Goal: Task Accomplishment & Management: Use online tool/utility

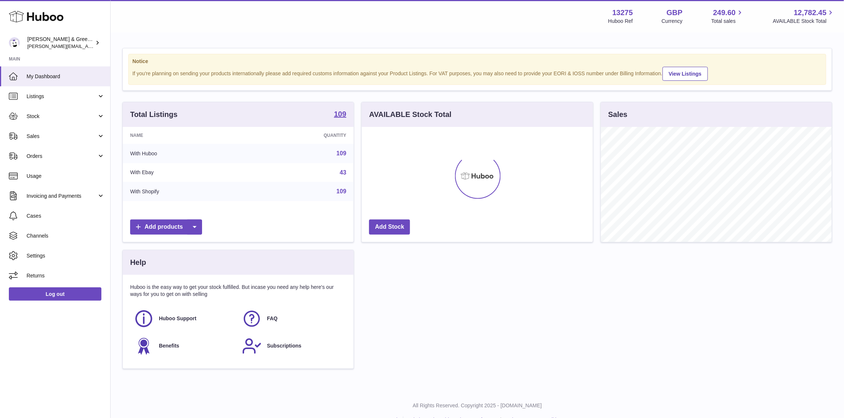
scroll to position [115, 231]
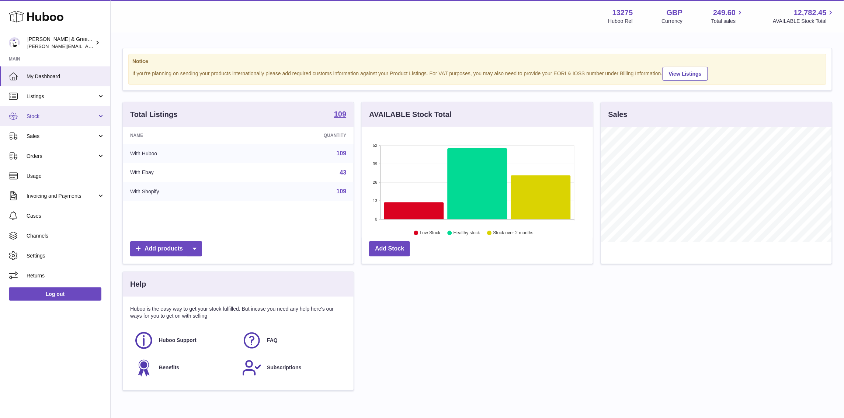
drag, startPoint x: 84, startPoint y: 112, endPoint x: 84, endPoint y: 118, distance: 5.2
click at [84, 113] on span "Stock" at bounding box center [62, 116] width 70 height 7
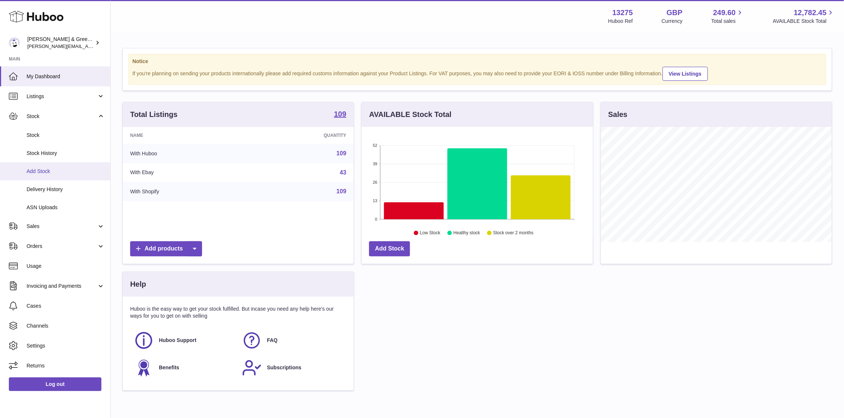
click at [75, 170] on span "Add Stock" at bounding box center [66, 171] width 78 height 7
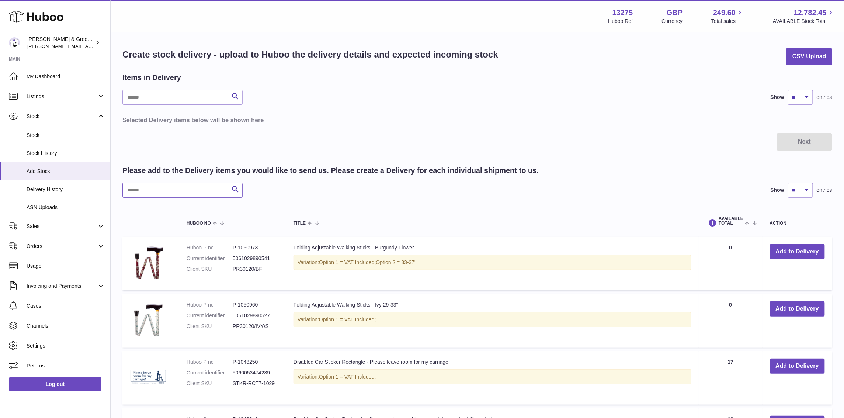
drag, startPoint x: 148, startPoint y: 189, endPoint x: 157, endPoint y: 193, distance: 10.2
click at [148, 189] on input "text" at bounding box center [182, 190] width 120 height 15
click at [662, 174] on div "Please add to the Delivery items you would like to send us. Please create a Del…" at bounding box center [477, 171] width 710 height 10
click at [179, 187] on input "text" at bounding box center [182, 190] width 120 height 15
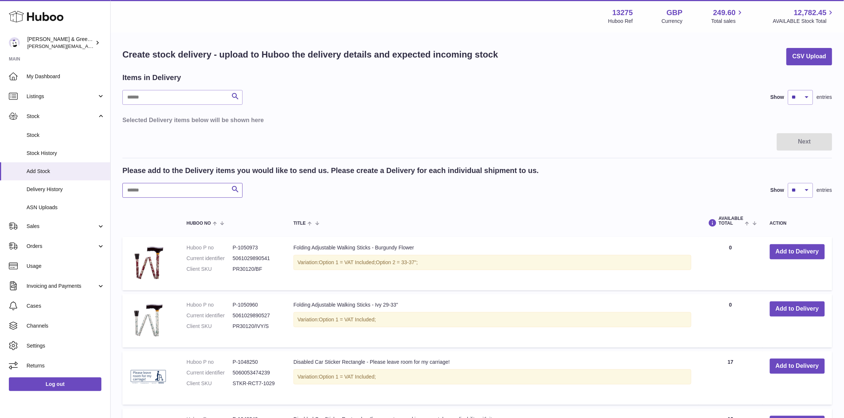
paste input "**********"
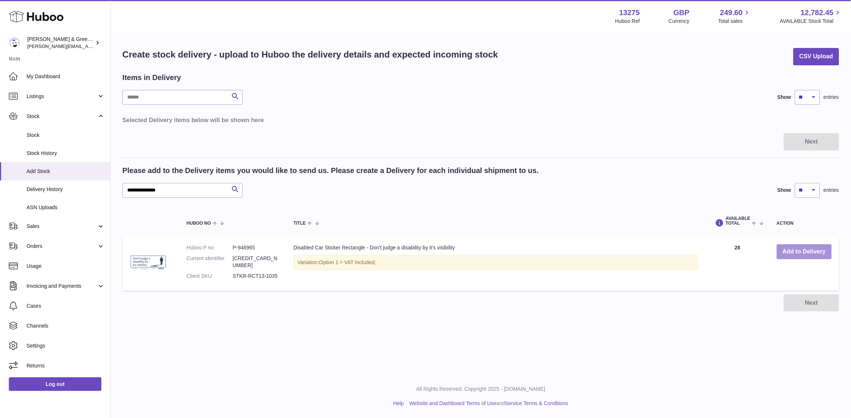
click at [795, 257] on button "Add to Delivery" at bounding box center [804, 251] width 55 height 15
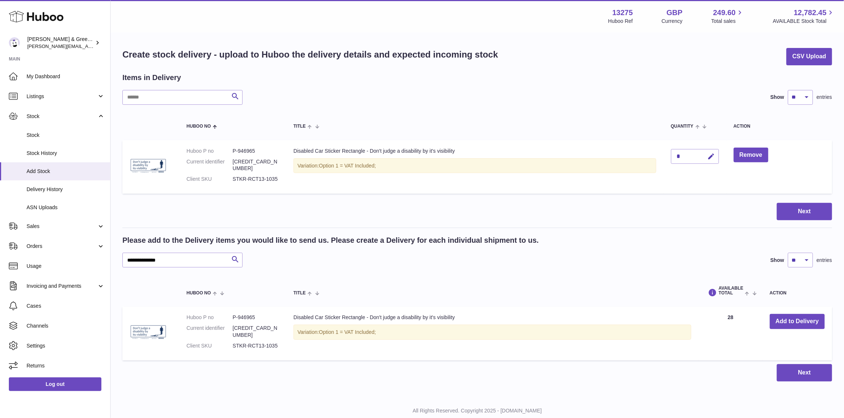
click at [688, 76] on div "Items in Delivery" at bounding box center [477, 78] width 710 height 10
drag, startPoint x: 189, startPoint y: 255, endPoint x: 32, endPoint y: 301, distance: 163.3
click at [0, 293] on div "Huboo [PERSON_NAME] & Green Ltd [PERSON_NAME][EMAIL_ADDRESS][DOMAIN_NAME] Main …" at bounding box center [422, 220] width 844 height 440
paste input "text"
type input "**********"
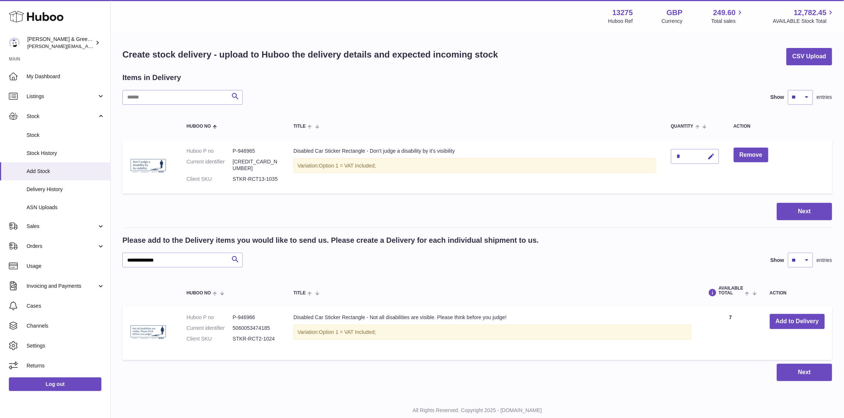
click at [803, 310] on td "Add to Delivery" at bounding box center [798, 332] width 70 height 53
click at [805, 320] on button "Add to Delivery" at bounding box center [797, 321] width 55 height 15
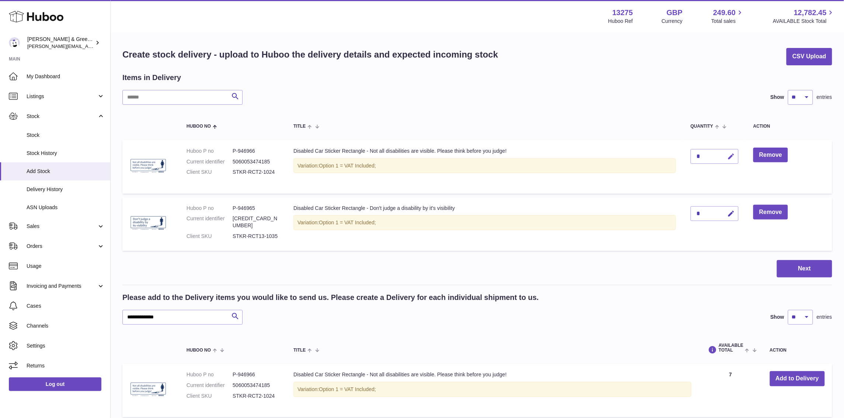
click at [729, 155] on icon "button" at bounding box center [731, 157] width 8 height 8
drag, startPoint x: 705, startPoint y: 155, endPoint x: 678, endPoint y: 158, distance: 27.1
click at [668, 157] on tr "Huboo P no P-946966 Current identifier 5060053474185 Client SKU STKR-RCT2-1024 …" at bounding box center [477, 166] width 710 height 53
click at [710, 151] on button "button" at bounding box center [715, 156] width 14 height 12
click at [705, 153] on div "*" at bounding box center [715, 156] width 48 height 15
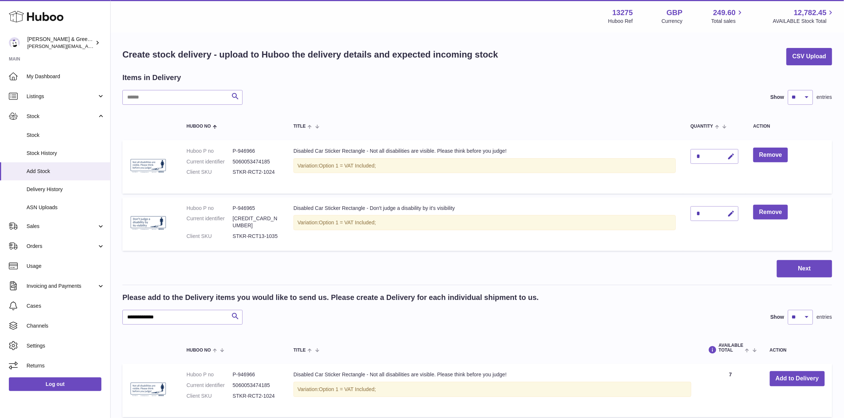
click at [705, 162] on div "*" at bounding box center [715, 156] width 48 height 15
click at [705, 156] on div "*" at bounding box center [715, 156] width 48 height 15
click at [732, 153] on icon "button" at bounding box center [731, 157] width 8 height 8
drag, startPoint x: 705, startPoint y: 154, endPoint x: 708, endPoint y: 163, distance: 9.0
click at [682, 155] on tr "Huboo P no P-946966 Current identifier 5060053474185 Client SKU STKR-RCT2-1024 …" at bounding box center [477, 166] width 710 height 53
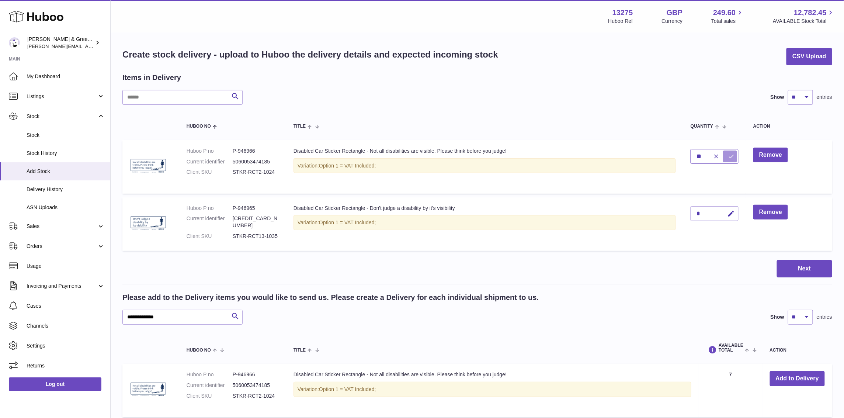
type input "**"
click at [732, 158] on icon "submit" at bounding box center [731, 156] width 7 height 7
click at [731, 213] on icon "button" at bounding box center [731, 214] width 8 height 8
click at [728, 213] on icon "submit" at bounding box center [731, 213] width 7 height 7
click at [714, 209] on div "****" at bounding box center [715, 213] width 48 height 15
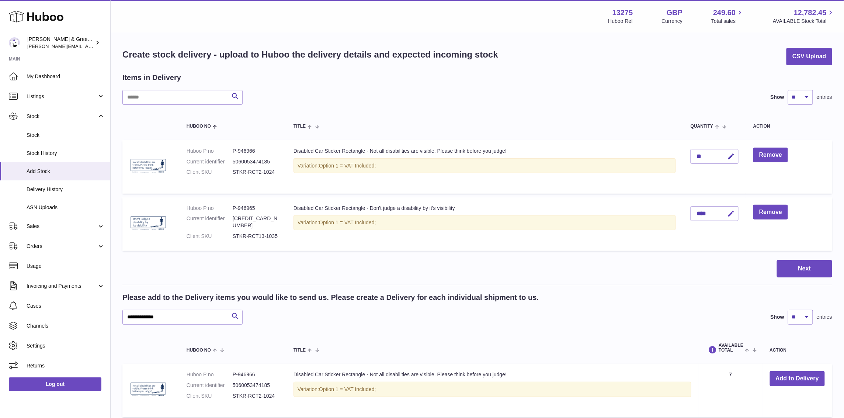
click at [731, 215] on icon "button" at bounding box center [731, 214] width 8 height 8
type input "***"
click at [727, 211] on button "submit" at bounding box center [730, 214] width 14 height 12
drag, startPoint x: 683, startPoint y: 250, endPoint x: 614, endPoint y: 308, distance: 90.4
click at [683, 250] on table "Huboo no Title Quantity Action Huboo P no P-946966 Current identifier 506005347…" at bounding box center [477, 183] width 710 height 142
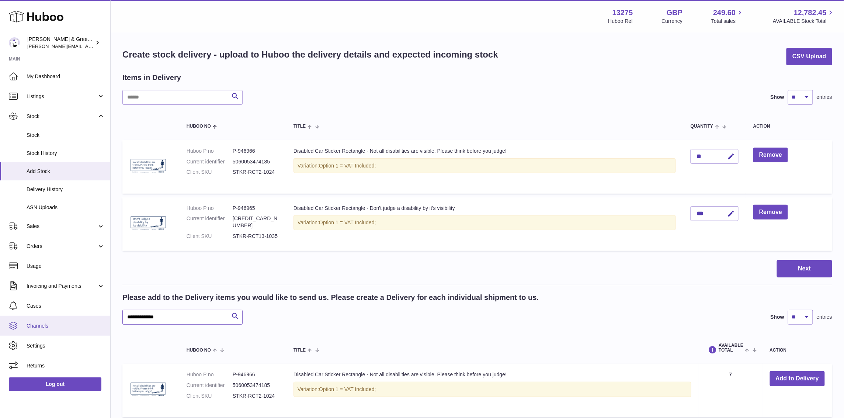
drag, startPoint x: 183, startPoint y: 311, endPoint x: 45, endPoint y: 322, distance: 138.3
click at [45, 322] on div "Huboo [PERSON_NAME] & Green Ltd [PERSON_NAME][EMAIL_ADDRESS][DOMAIN_NAME] Main …" at bounding box center [422, 248] width 844 height 496
paste input "text"
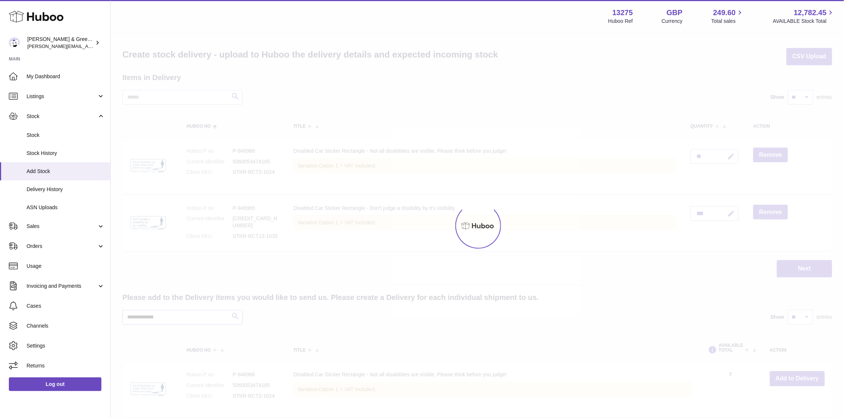
scroll to position [46, 0]
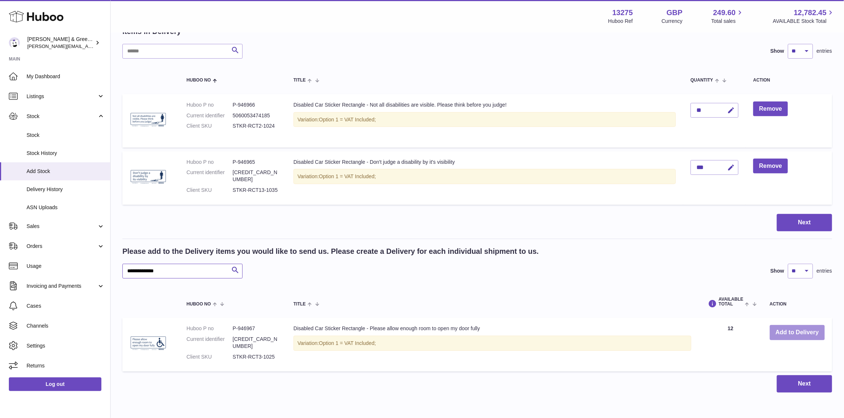
type input "**********"
click at [794, 338] on button "Add to Delivery" at bounding box center [797, 332] width 55 height 15
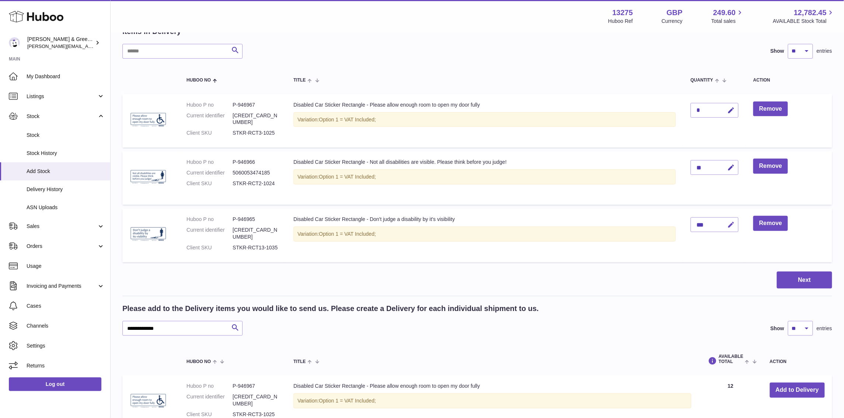
click at [729, 226] on icon "button" at bounding box center [731, 225] width 8 height 8
drag, startPoint x: 740, startPoint y: 109, endPoint x: 731, endPoint y: 111, distance: 9.9
click at [738, 110] on td "*" at bounding box center [714, 121] width 63 height 54
click at [728, 111] on icon "button" at bounding box center [731, 111] width 8 height 8
drag, startPoint x: 703, startPoint y: 108, endPoint x: 681, endPoint y: 109, distance: 22.5
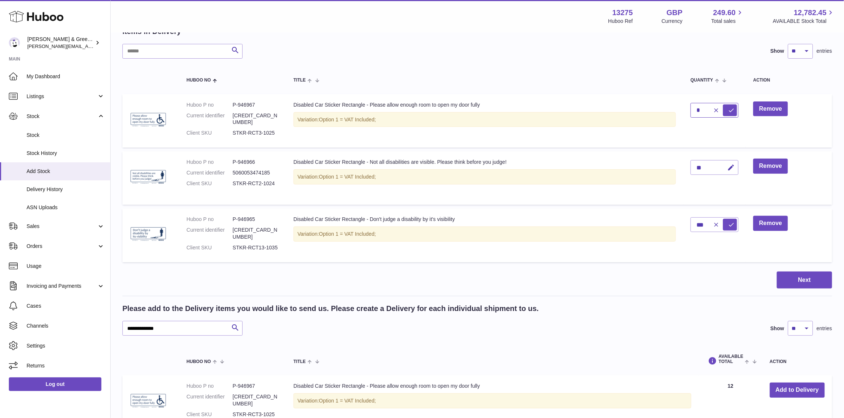
click at [681, 109] on tr "Huboo P no P-946967 Current identifier [CREDIT_CARD_NUMBER] Client SKU STKR-RCT…" at bounding box center [477, 121] width 710 height 54
click at [726, 113] on button "submit" at bounding box center [730, 110] width 14 height 12
drag, startPoint x: 731, startPoint y: 111, endPoint x: 703, endPoint y: 114, distance: 28.2
click at [727, 112] on button "button" at bounding box center [729, 110] width 17 height 15
drag, startPoint x: 738, startPoint y: 110, endPoint x: 736, endPoint y: 114, distance: 3.9
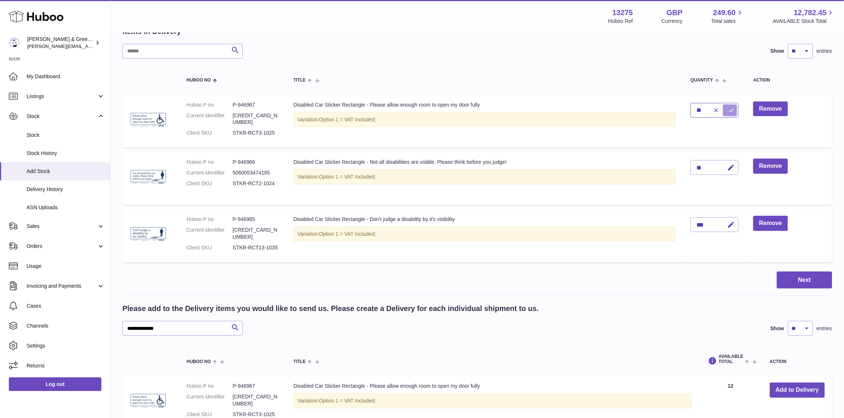
click at [736, 112] on div "**" at bounding box center [715, 110] width 48 height 15
type input "**"
drag, startPoint x: 732, startPoint y: 106, endPoint x: 674, endPoint y: 243, distance: 149.1
click at [732, 108] on icon "submit" at bounding box center [731, 110] width 7 height 7
click at [568, 402] on div "Variation: Option 1 = VAT Included;" at bounding box center [493, 400] width 398 height 15
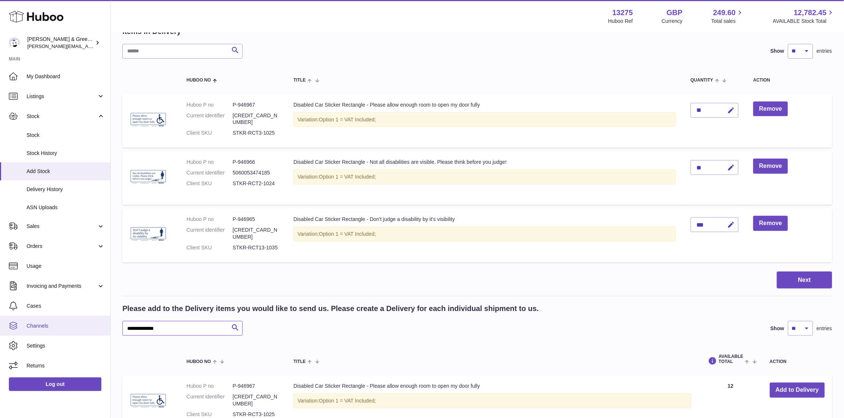
drag, startPoint x: 200, startPoint y: 324, endPoint x: 24, endPoint y: 333, distance: 176.5
click at [24, 332] on div "Huboo [PERSON_NAME] & Green Ltd [PERSON_NAME][EMAIL_ADDRESS][DOMAIN_NAME] Main …" at bounding box center [422, 231] width 844 height 554
paste input "text"
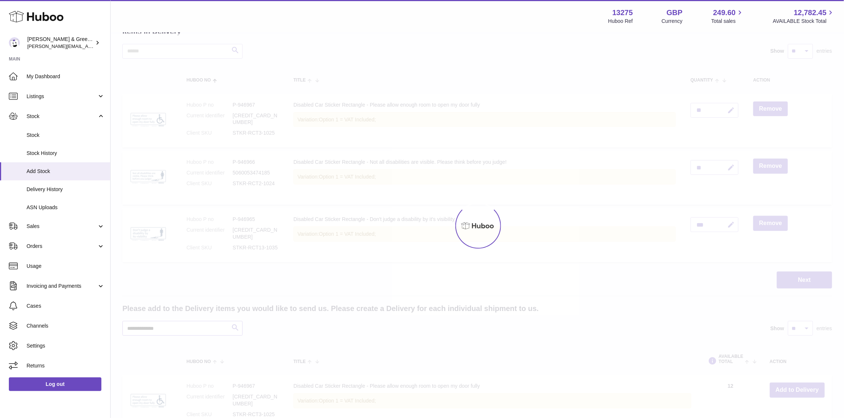
type input "**********"
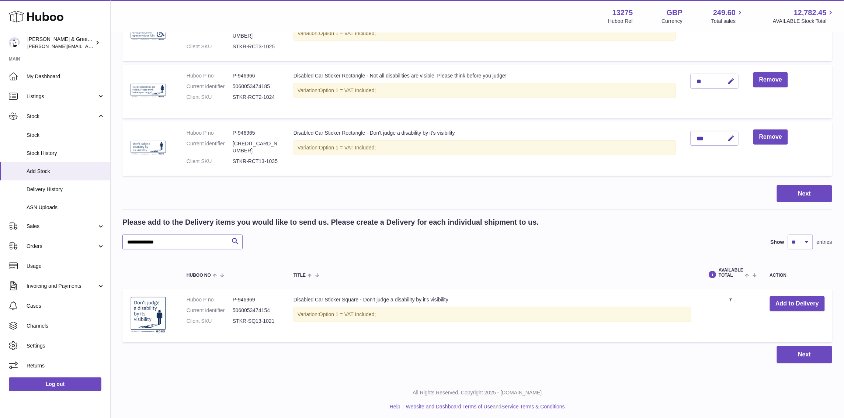
scroll to position [133, 0]
click at [789, 296] on button "Add to Delivery" at bounding box center [797, 302] width 55 height 15
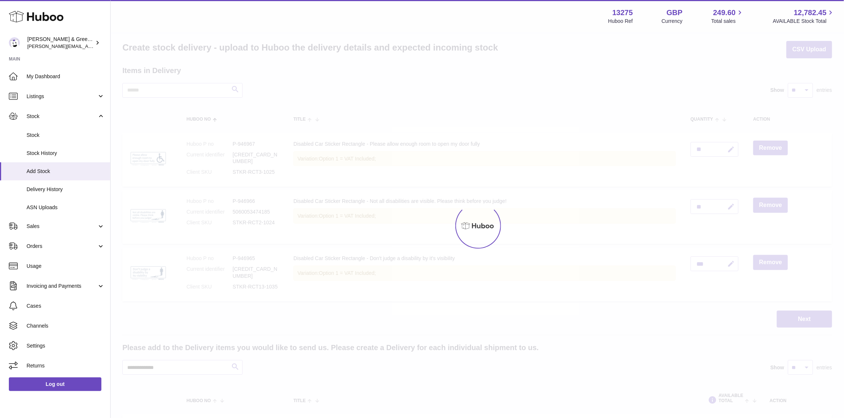
scroll to position [0, 0]
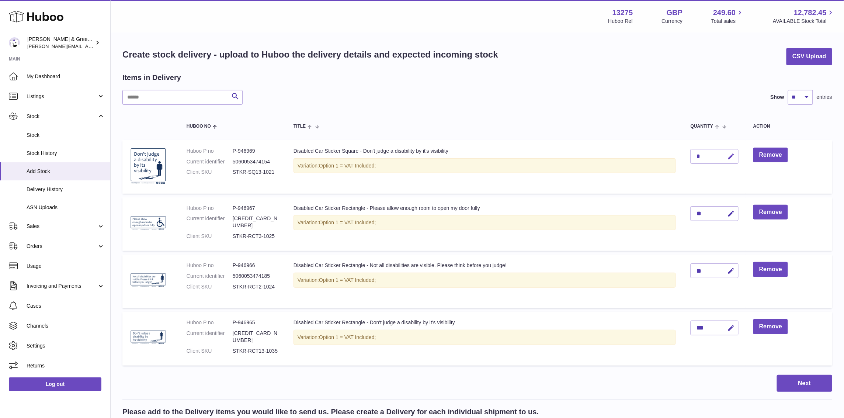
click at [736, 158] on button "button" at bounding box center [729, 156] width 17 height 15
click at [731, 155] on icon "submit" at bounding box center [731, 156] width 7 height 7
click at [734, 157] on icon "button" at bounding box center [731, 157] width 8 height 8
click at [698, 153] on input "*" at bounding box center [715, 156] width 48 height 15
drag, startPoint x: 705, startPoint y: 157, endPoint x: 681, endPoint y: 155, distance: 23.7
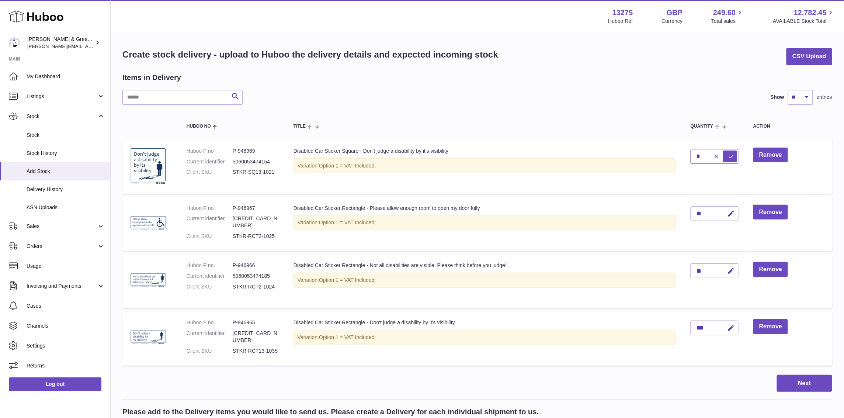
click at [681, 155] on tr "Huboo P no P-946969 Current identifier 5060053474154 Client SKU STKR-SQ13-1021 …" at bounding box center [477, 166] width 710 height 53
type input "**"
click at [732, 158] on icon "submit" at bounding box center [731, 156] width 7 height 7
click at [641, 307] on table "Huboo no Title Quantity Action Huboo P no P-946969 Current identifier 506005347…" at bounding box center [477, 240] width 710 height 257
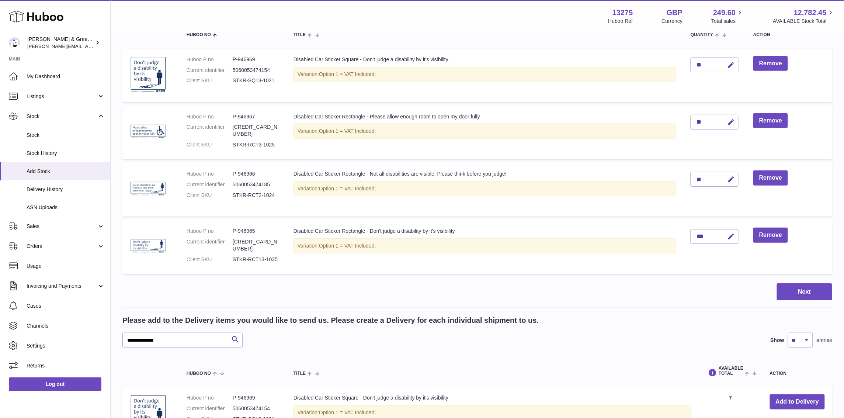
scroll to position [92, 0]
drag, startPoint x: 214, startPoint y: 348, endPoint x: 207, endPoint y: 344, distance: 8.3
click at [212, 347] on div "**********" at bounding box center [477, 379] width 710 height 128
drag, startPoint x: 201, startPoint y: 336, endPoint x: 111, endPoint y: 343, distance: 90.9
click at [38, 340] on div "Huboo [PERSON_NAME] & Green Ltd [PERSON_NAME][EMAIL_ADDRESS][DOMAIN_NAME] Main …" at bounding box center [422, 213] width 844 height 611
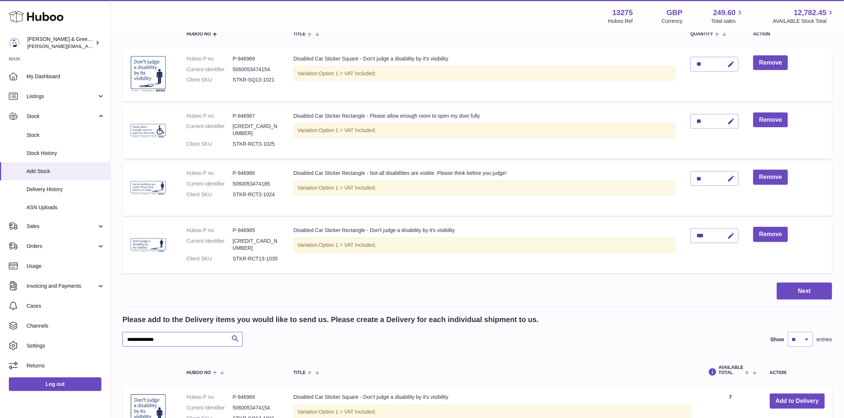
paste input "text"
type input "**********"
click at [300, 327] on div "**********" at bounding box center [477, 331] width 710 height 32
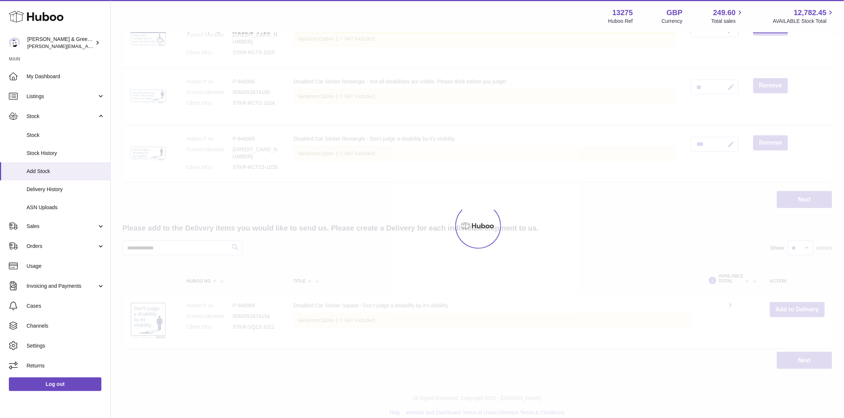
scroll to position [184, 0]
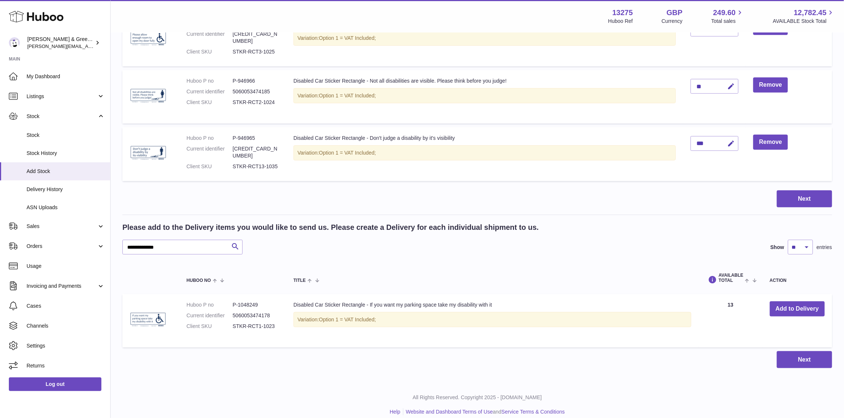
click at [792, 298] on td "Add to Delivery" at bounding box center [798, 320] width 70 height 53
click at [790, 305] on button "Add to Delivery" at bounding box center [797, 308] width 55 height 15
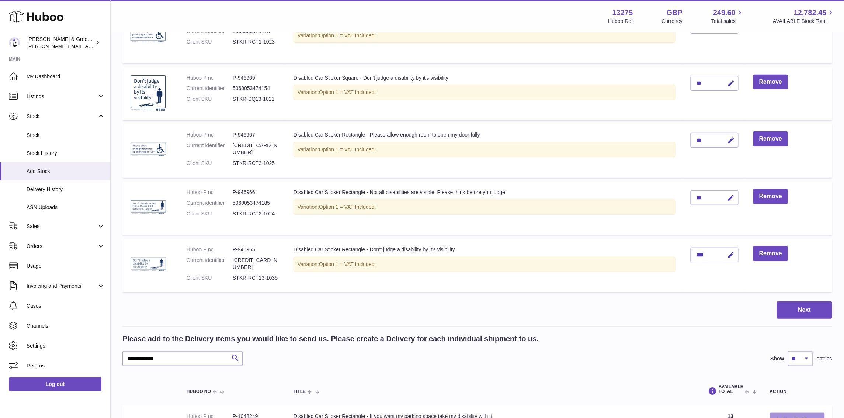
scroll to position [103, 0]
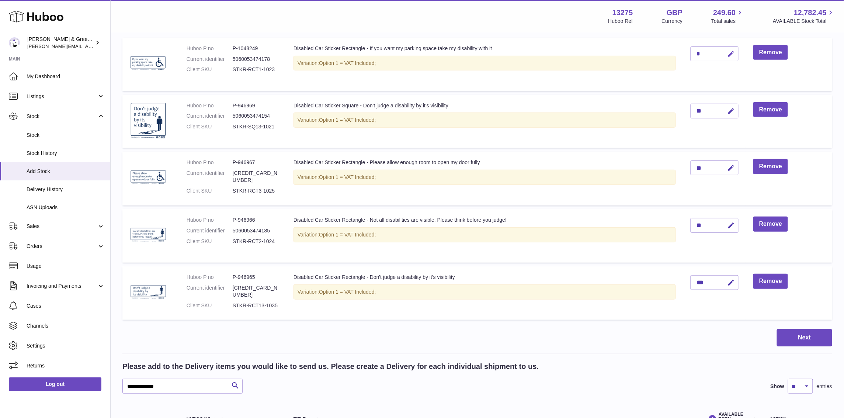
click at [732, 54] on icon "button" at bounding box center [731, 54] width 8 height 8
drag, startPoint x: 697, startPoint y: 49, endPoint x: 684, endPoint y: 50, distance: 12.6
click at [684, 50] on td "*" at bounding box center [714, 64] width 63 height 53
drag, startPoint x: 704, startPoint y: 59, endPoint x: 682, endPoint y: 60, distance: 21.8
click at [682, 60] on tr "Huboo P no P-1048249 Current identifier 5060053474178 Client SKU STKR-RCT1-1023…" at bounding box center [477, 64] width 710 height 53
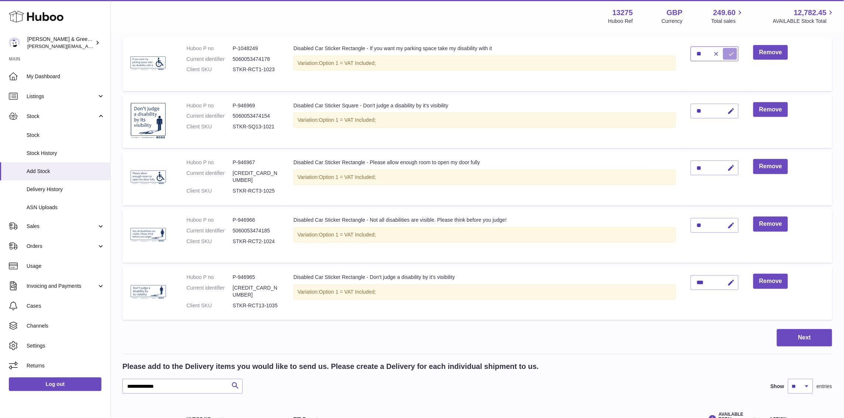
type input "**"
click at [733, 51] on icon "submit" at bounding box center [731, 54] width 7 height 7
click at [797, 347] on div "Items in Delivery Search Show ** ** ** *** entries Huboo no Title Quantity Acti…" at bounding box center [477, 238] width 710 height 537
click at [794, 330] on button "Next" at bounding box center [804, 337] width 55 height 17
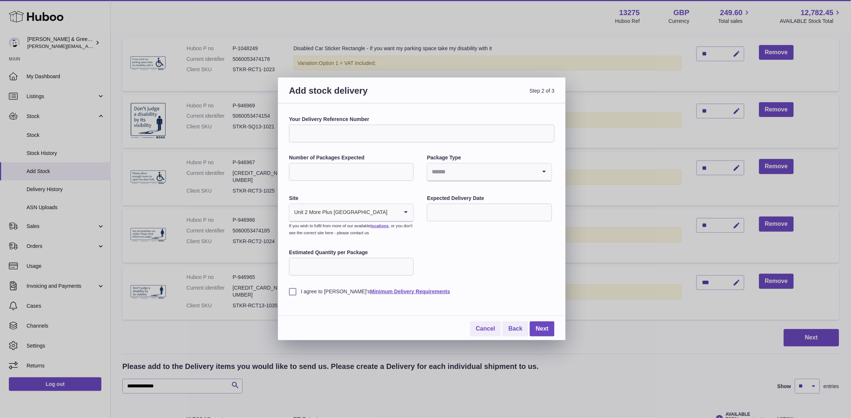
click at [340, 138] on input "Your Delivery Reference Number" at bounding box center [422, 134] width 266 height 18
type input "**********"
type input "*"
click at [436, 217] on li "Boxes" at bounding box center [489, 221] width 123 height 15
click at [452, 215] on input "text" at bounding box center [489, 213] width 125 height 18
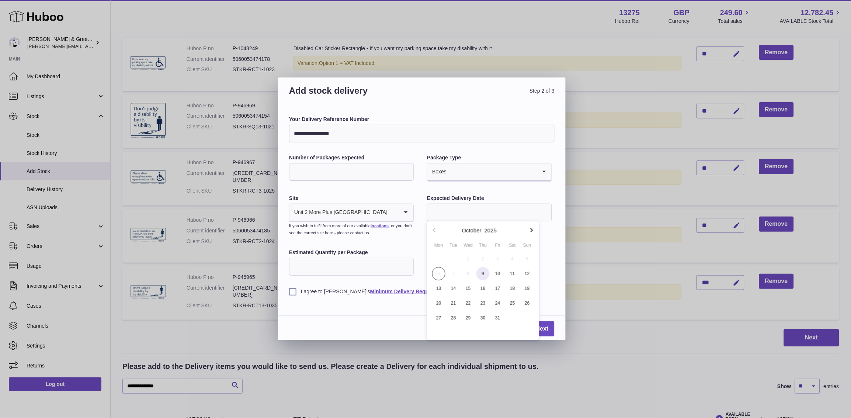
click at [488, 274] on span "9" at bounding box center [482, 273] width 13 height 13
type input "**********"
click at [334, 262] on input "Estimated Quantity per Package" at bounding box center [351, 267] width 125 height 18
type input "*"
type input "**"
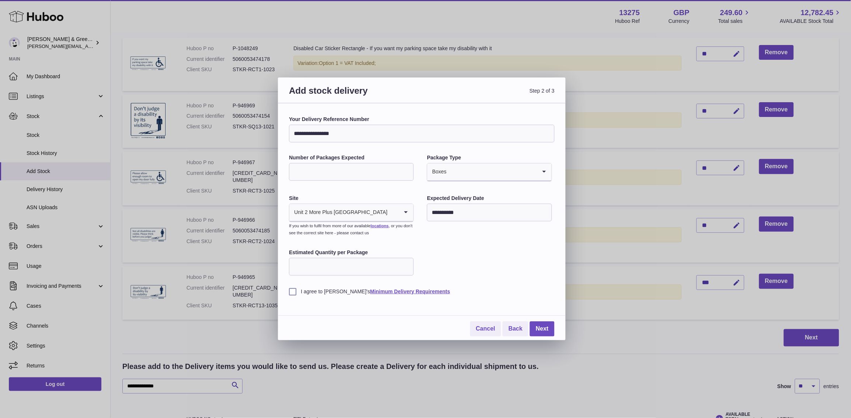
click at [288, 297] on div "**********" at bounding box center [422, 221] width 288 height 237
click at [294, 290] on label "I agree to [PERSON_NAME]'s Minimum Delivery Requirements" at bounding box center [422, 291] width 266 height 7
click at [544, 340] on div "**********" at bounding box center [422, 221] width 288 height 237
click at [541, 333] on link "Next" at bounding box center [542, 328] width 25 height 15
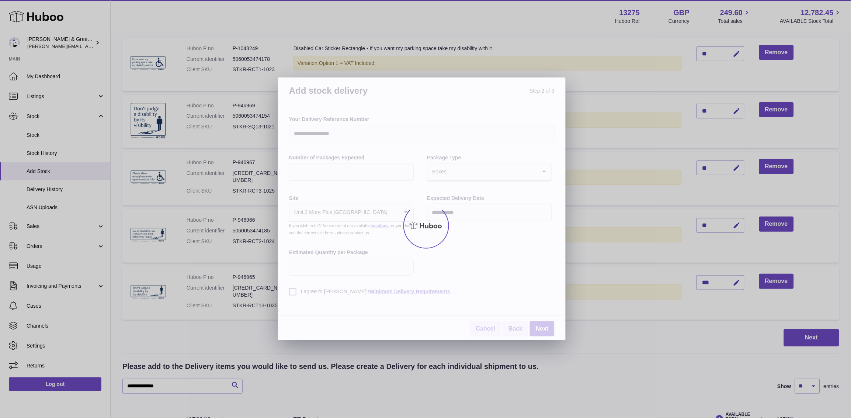
scroll to position [0, 0]
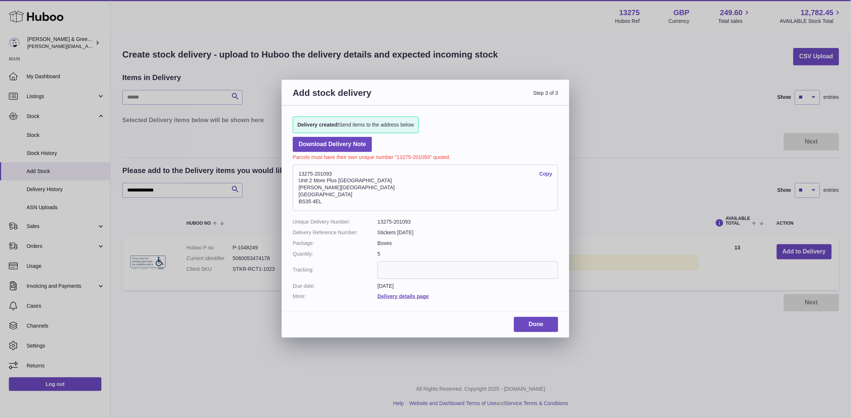
drag, startPoint x: 299, startPoint y: 173, endPoint x: 357, endPoint y: 204, distance: 65.7
click at [357, 204] on address "13275-201093 Copy [STREET_ADDRESS][PERSON_NAME]" at bounding box center [426, 187] width 266 height 46
copy address "13275-201093 Copy Unit 2 [GEOGRAPHIC_DATA][STREET_ADDRESS][PERSON_NAME]"
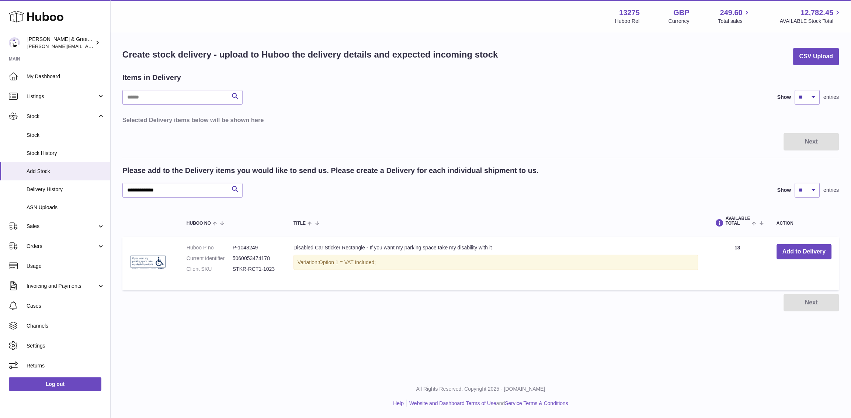
click at [660, 329] on div "Add stock delivery Step 3 of 3 Delivery created! Send items to the address belo…" at bounding box center [425, 209] width 851 height 418
